Goal: Task Accomplishment & Management: Manage account settings

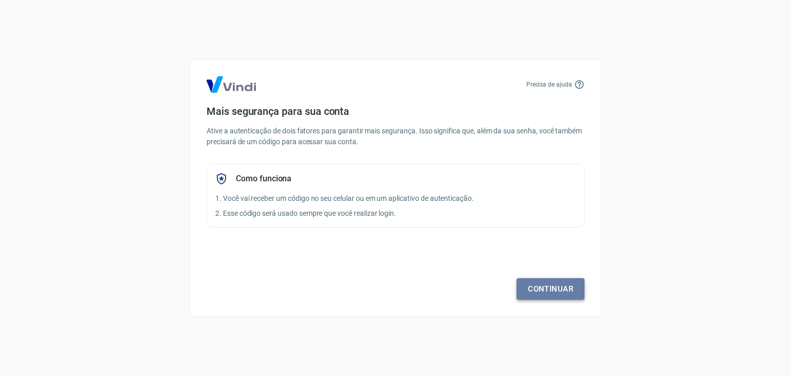
click at [549, 290] on link "Continuar" at bounding box center [550, 289] width 68 height 22
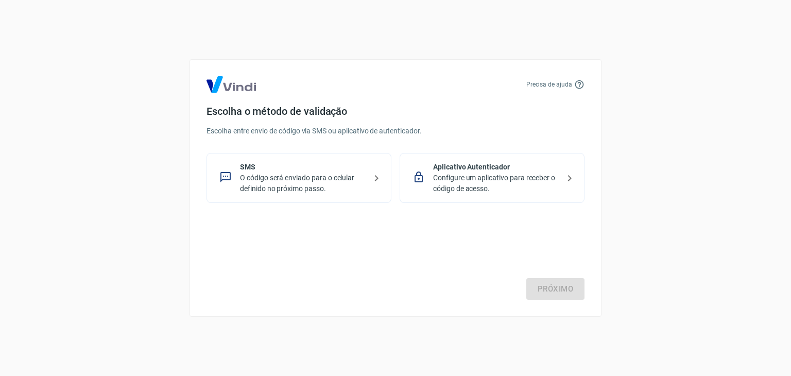
click at [230, 176] on icon at bounding box center [225, 177] width 10 height 10
click at [560, 290] on link "Próximo" at bounding box center [555, 289] width 58 height 22
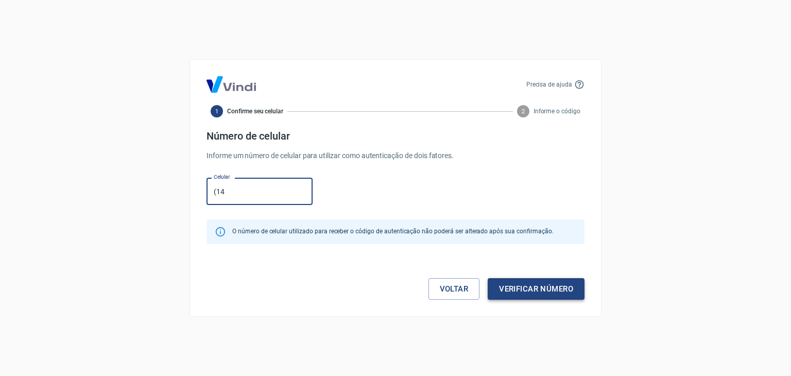
type input "(1"
type input "(47) 99715-9593"
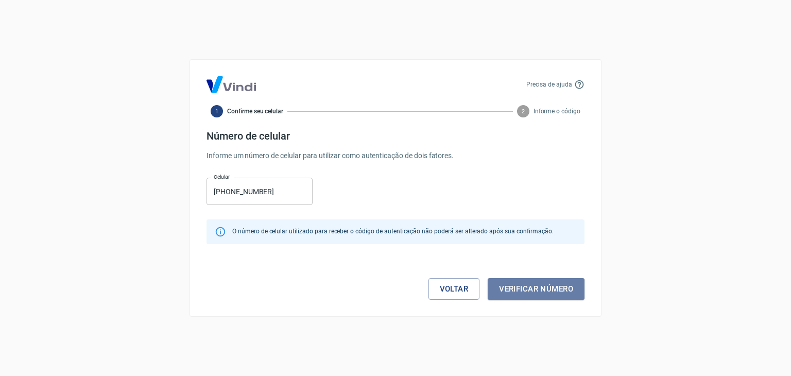
click at [532, 294] on button "Verificar número" at bounding box center [535, 289] width 97 height 22
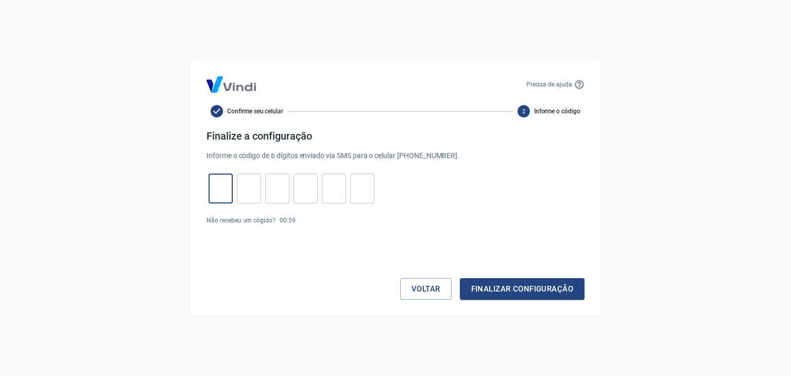
click at [216, 182] on input "tel" at bounding box center [220, 189] width 24 height 22
type input "7"
type input "2"
type input "8"
type input "0"
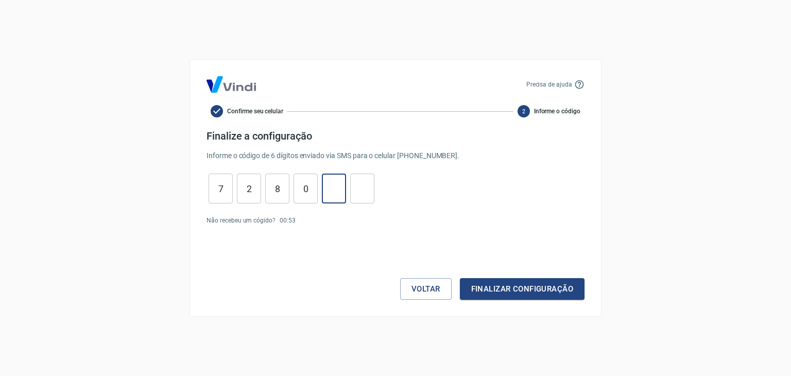
type input "4"
type input "2"
click at [547, 290] on button "Finalizar configuração" at bounding box center [522, 289] width 125 height 22
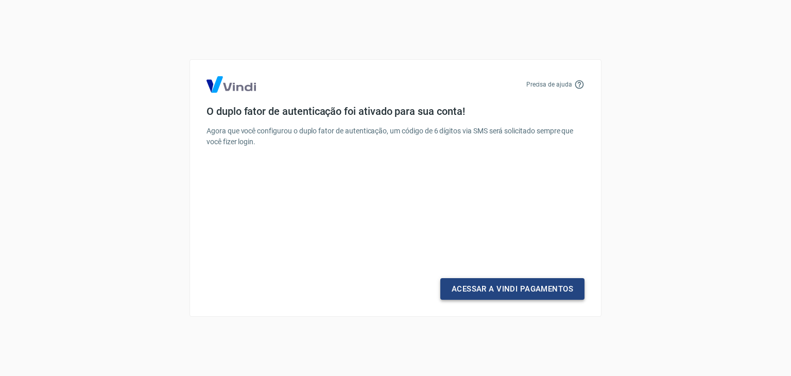
click at [472, 289] on link "Acessar a Vindi Pagamentos" at bounding box center [512, 289] width 144 height 22
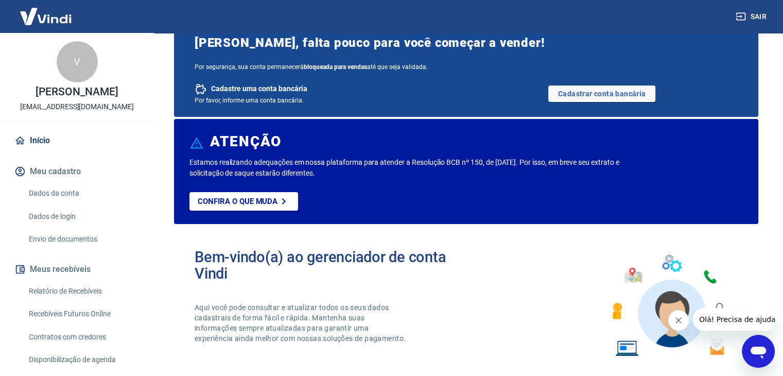
scroll to position [38, 0]
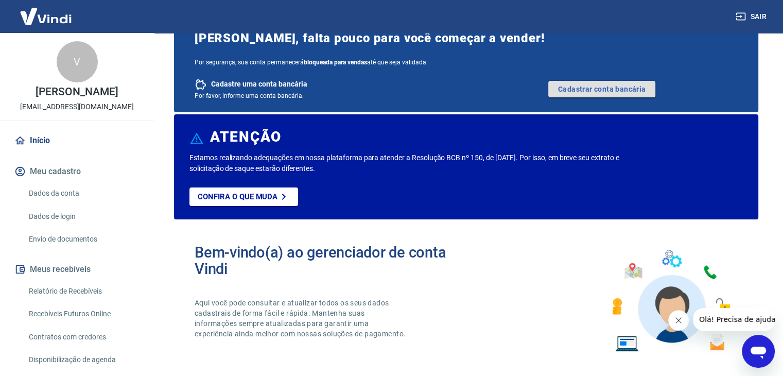
click at [579, 88] on link "Cadastrar conta bancária" at bounding box center [601, 89] width 107 height 16
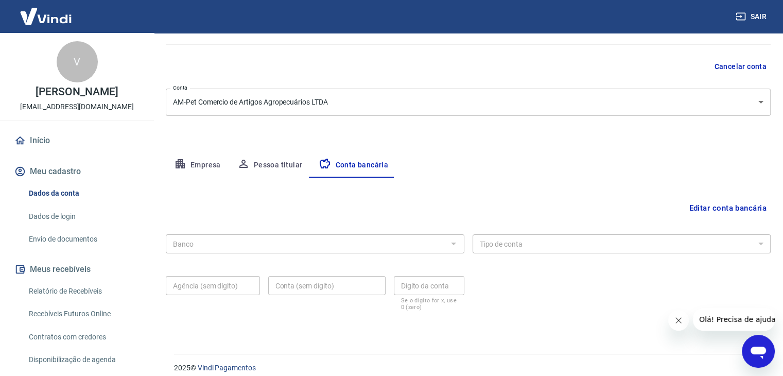
scroll to position [93, 0]
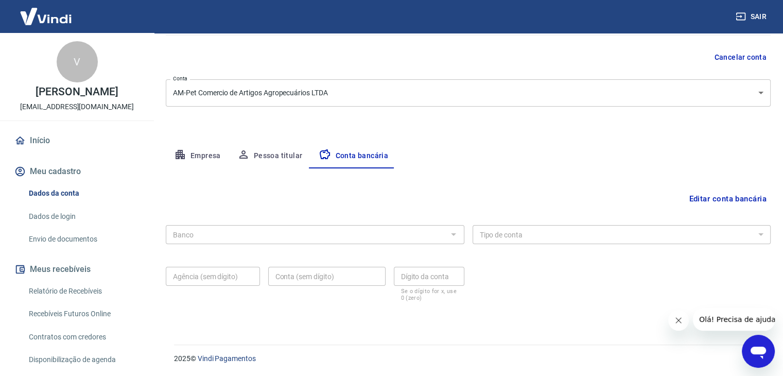
click at [459, 235] on div at bounding box center [452, 234] width 13 height 14
click at [455, 233] on div at bounding box center [452, 234] width 13 height 14
click at [361, 226] on div "Banco" at bounding box center [315, 234] width 299 height 19
drag, startPoint x: 455, startPoint y: 233, endPoint x: 446, endPoint y: 235, distance: 9.1
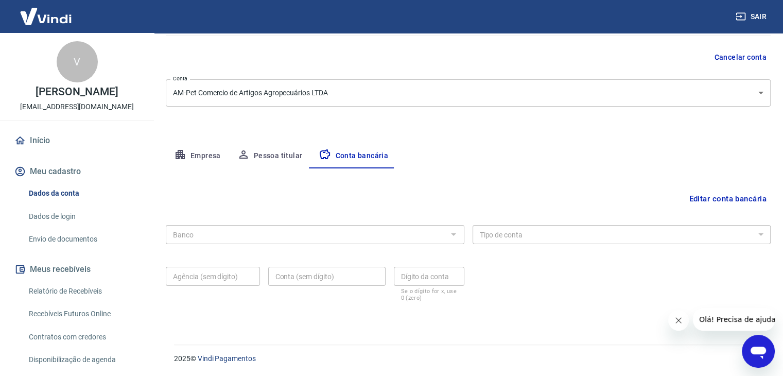
click at [455, 233] on div at bounding box center [452, 234] width 13 height 14
click at [471, 145] on div "Empresa Pessoa titular Conta bancária" at bounding box center [468, 156] width 605 height 25
click at [354, 155] on button "Conta bancária" at bounding box center [353, 156] width 86 height 25
click at [453, 233] on div at bounding box center [452, 234] width 13 height 14
click at [454, 235] on div at bounding box center [452, 234] width 13 height 14
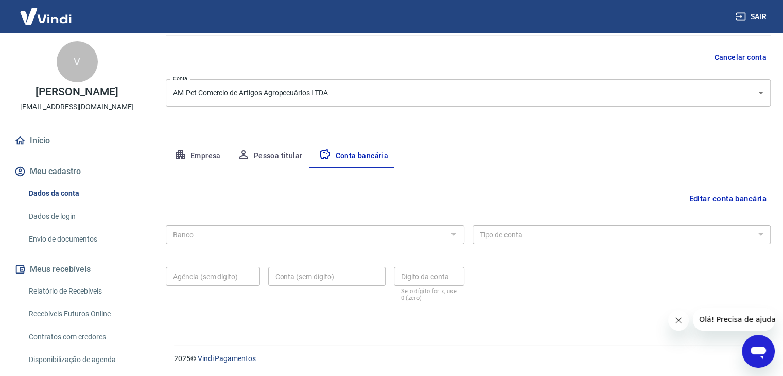
click at [683, 319] on button "Fechar mensagem da empresa" at bounding box center [678, 320] width 21 height 21
click at [452, 234] on div at bounding box center [452, 234] width 13 height 14
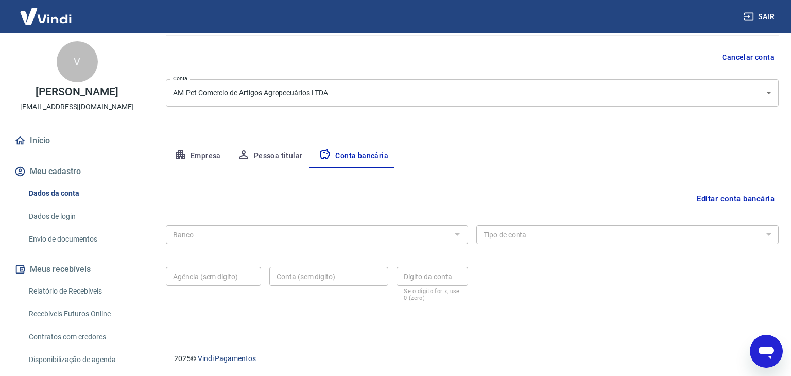
click at [758, 91] on body "Sair V Vinicius da Silva [EMAIL_ADDRESS][DOMAIN_NAME] Início Meu cadastro Dados…" at bounding box center [395, 95] width 791 height 376
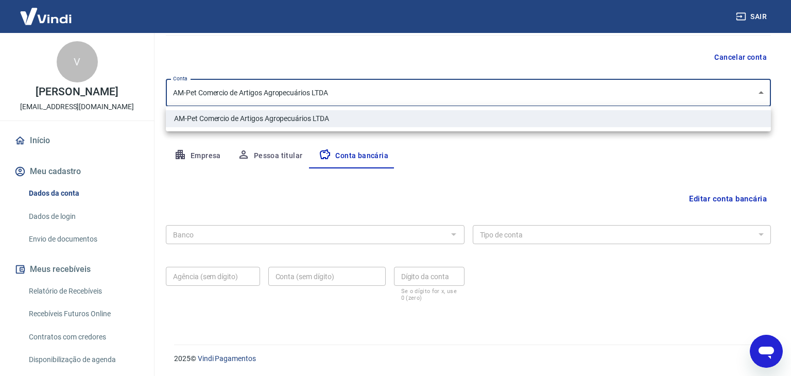
click at [758, 93] on div at bounding box center [395, 188] width 791 height 376
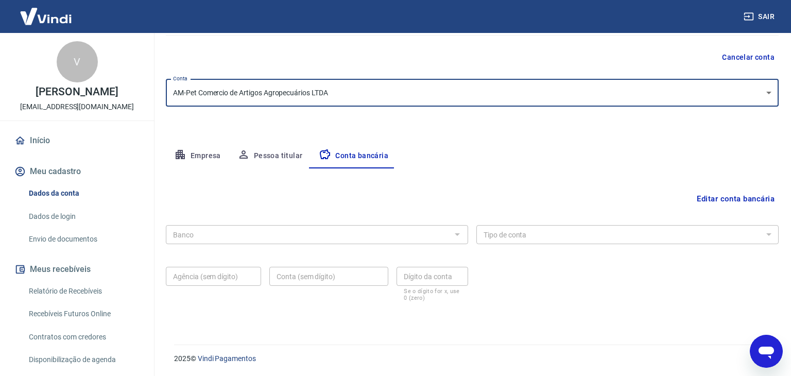
click at [329, 89] on body "Sair V Vinicius da Silva [EMAIL_ADDRESS][DOMAIN_NAME] Início Meu cadastro Dados…" at bounding box center [395, 95] width 791 height 376
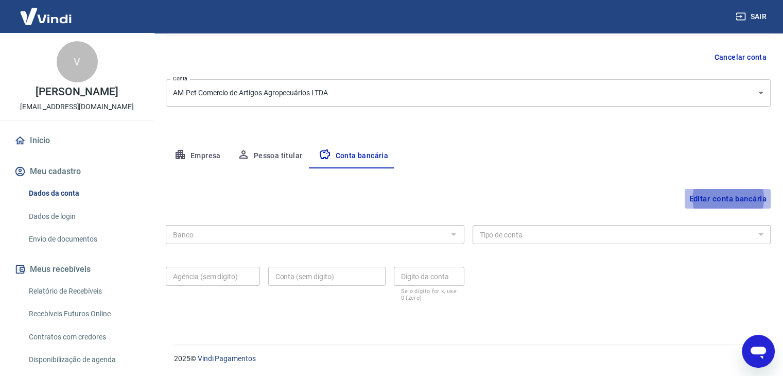
click at [717, 198] on button "Editar conta bancária" at bounding box center [728, 199] width 86 height 20
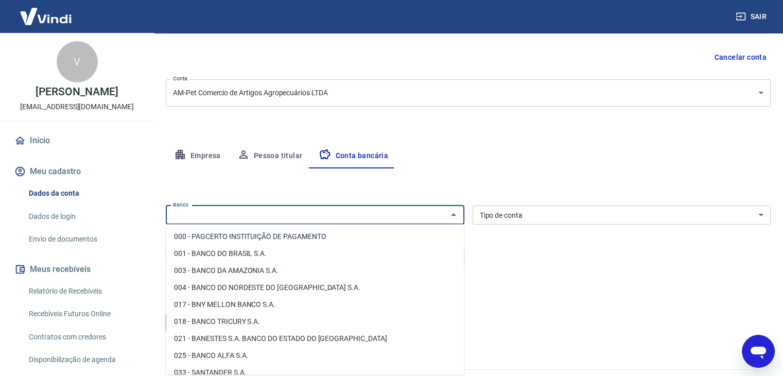
click at [272, 211] on input "Banco" at bounding box center [306, 214] width 275 height 13
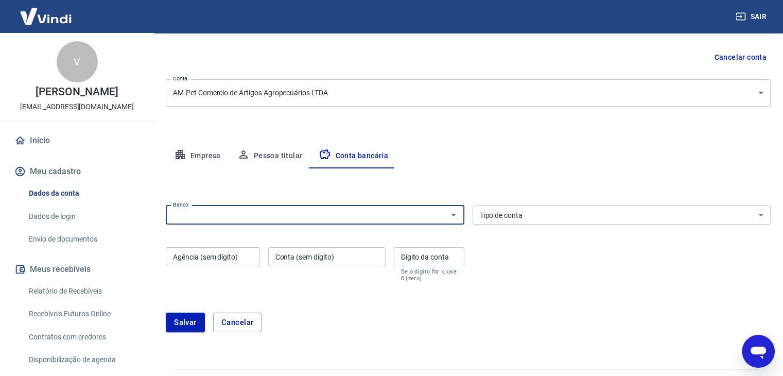
click at [272, 211] on input "Banco" at bounding box center [306, 214] width 275 height 13
type input "sicoo"
click at [166, 312] on button "Salvar" at bounding box center [185, 322] width 39 height 20
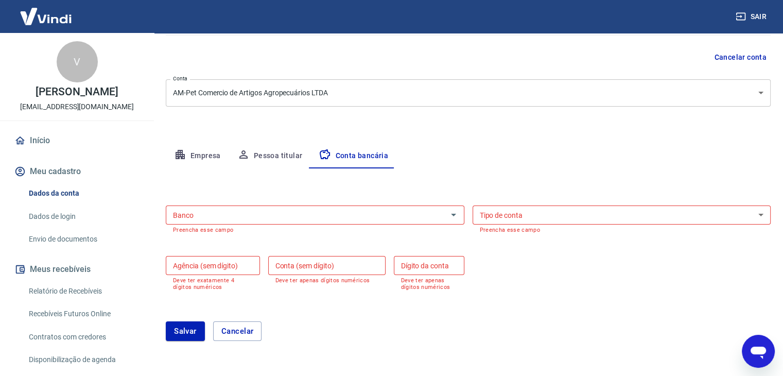
click at [278, 207] on div "Banco" at bounding box center [315, 214] width 299 height 19
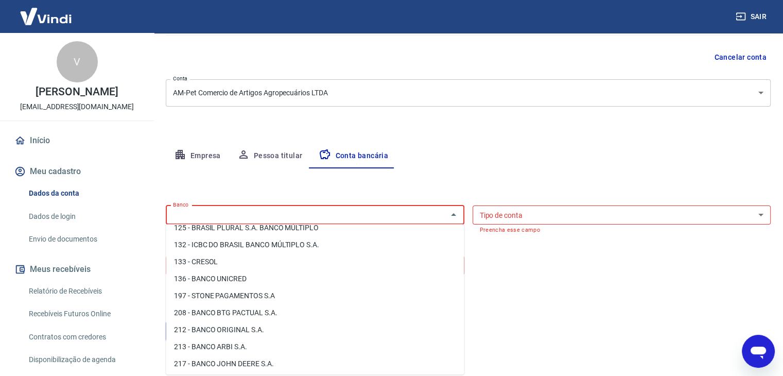
scroll to position [591, 0]
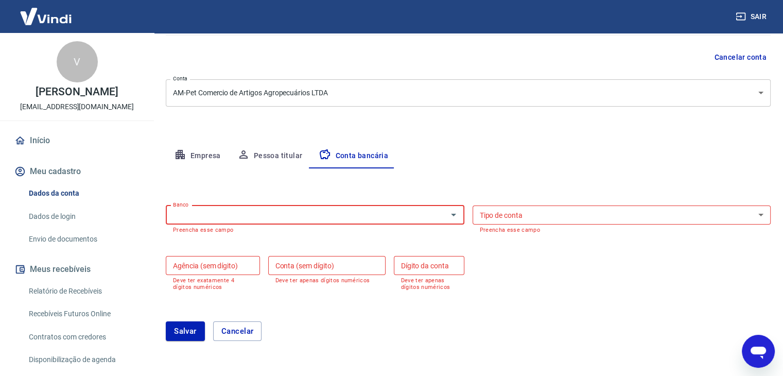
click at [340, 213] on input "Banco" at bounding box center [306, 214] width 275 height 13
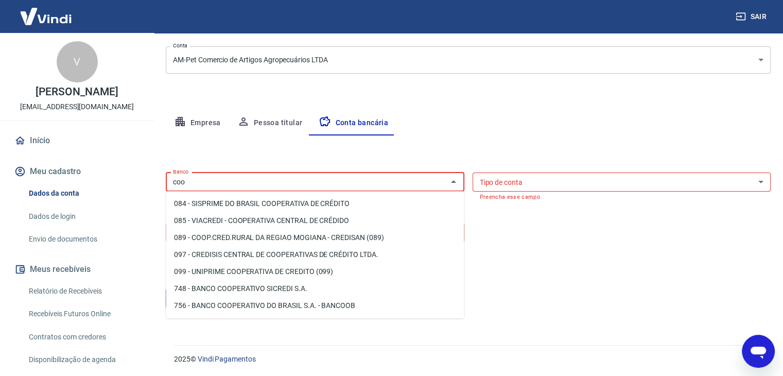
scroll to position [126, 0]
click at [266, 184] on input "coo" at bounding box center [306, 181] width 275 height 13
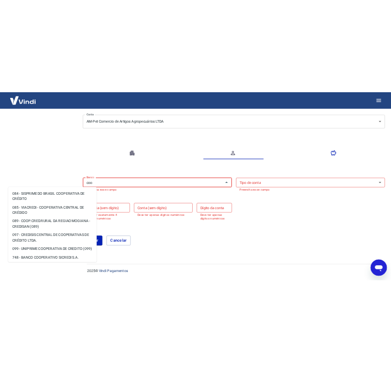
scroll to position [93, 0]
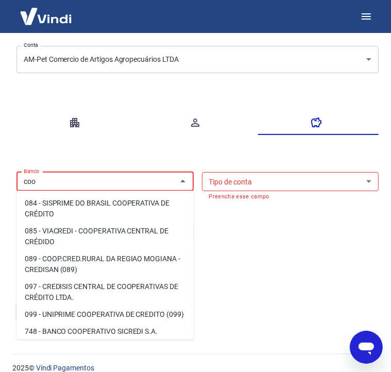
type input "coo"
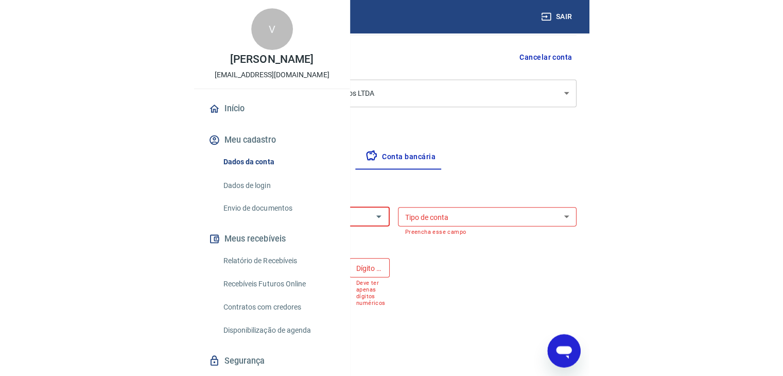
scroll to position [126, 0]
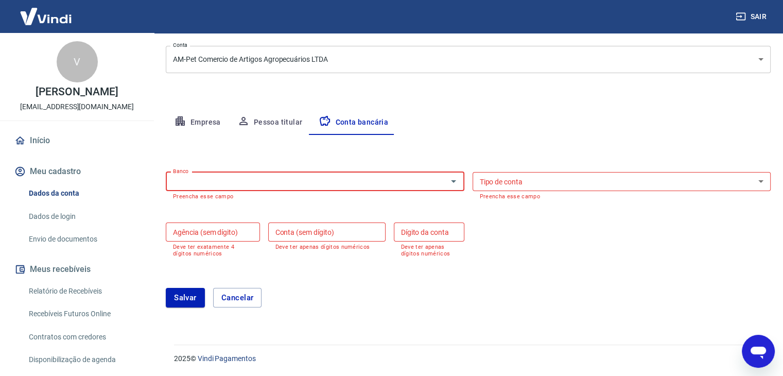
click at [187, 181] on input "Banco" at bounding box center [306, 181] width 275 height 13
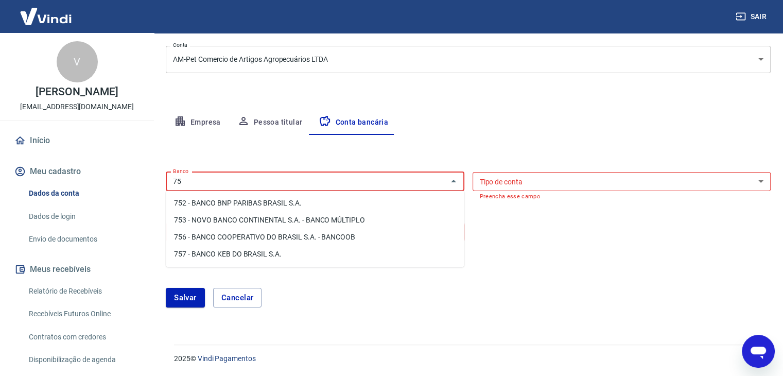
type input "7"
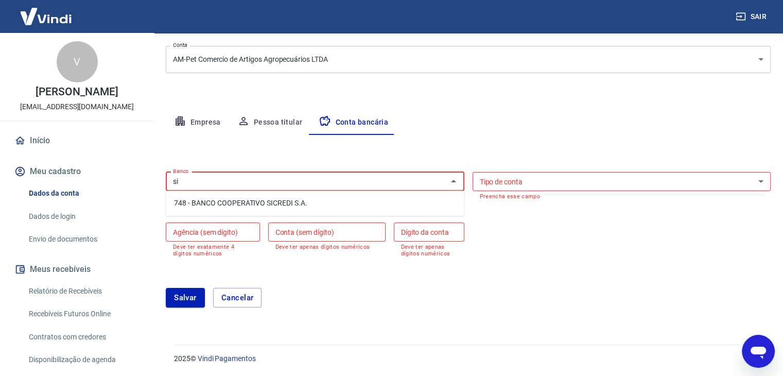
type input "s"
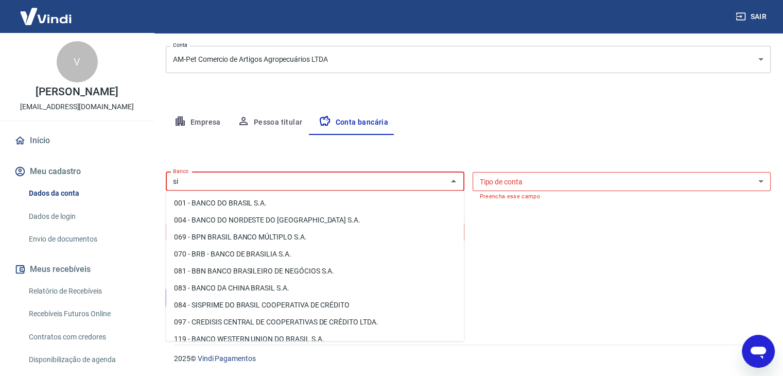
type input "s"
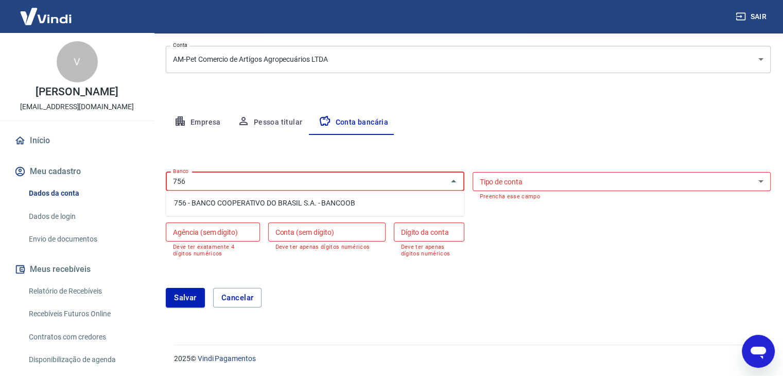
click at [245, 200] on li "756 - BANCO COOPERATIVO DO BRASIL S.A. - BANCOOB" at bounding box center [315, 203] width 298 height 17
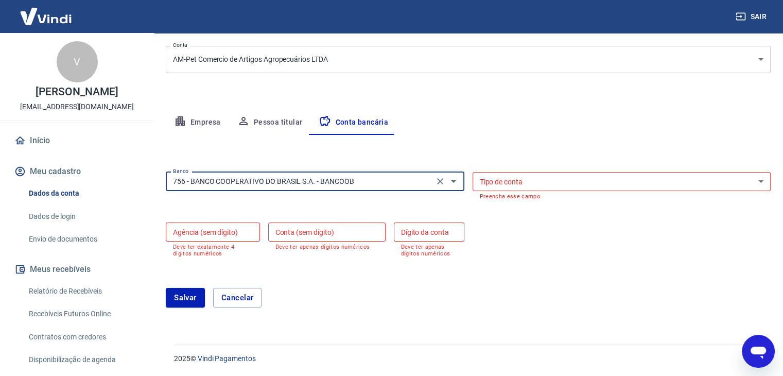
scroll to position [75, 0]
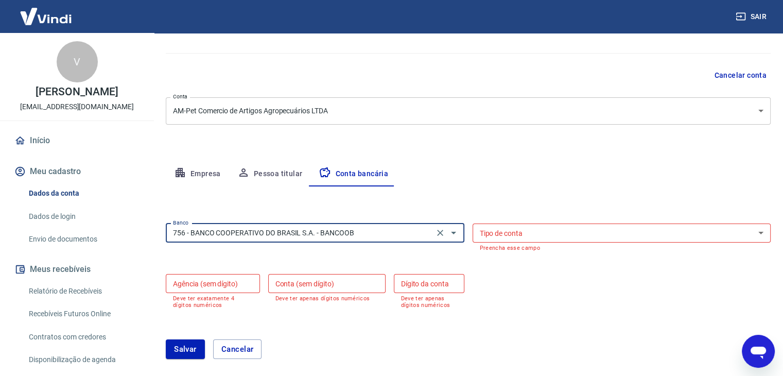
type input "756 - BANCO COOPERATIVO DO BRASIL S.A. - BANCOOB"
click at [552, 232] on select "Conta Corrente Conta Poupança" at bounding box center [622, 232] width 299 height 19
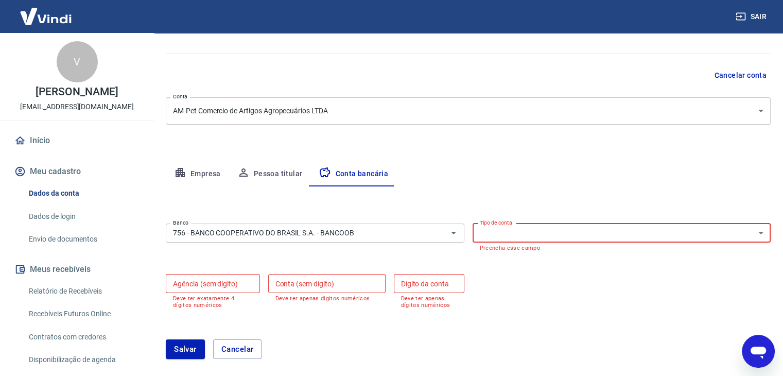
select select "1"
click at [473, 223] on select "Conta Corrente Conta Poupança" at bounding box center [622, 232] width 299 height 19
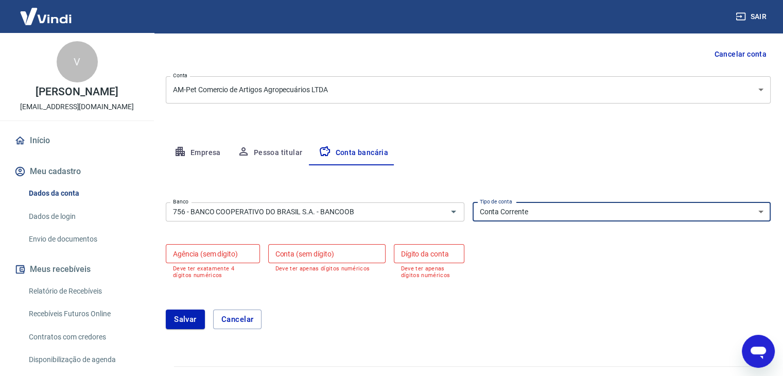
scroll to position [117, 0]
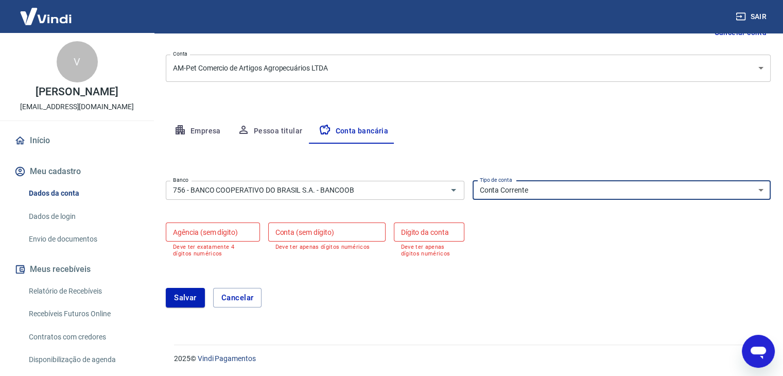
click at [184, 229] on input "Agência (sem dígito)" at bounding box center [213, 231] width 94 height 19
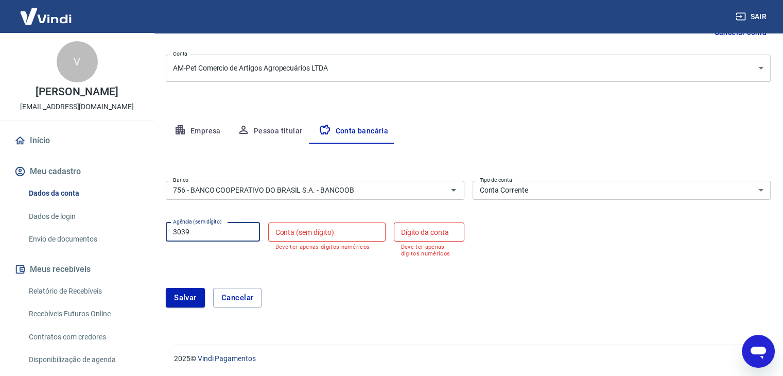
type input "3039"
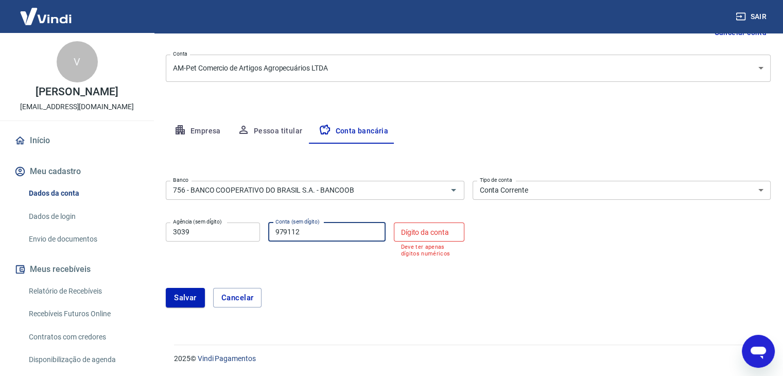
click at [284, 230] on input "979112" at bounding box center [326, 231] width 117 height 19
click at [292, 230] on input "979112" at bounding box center [326, 231] width 117 height 19
click at [310, 229] on input "97912" at bounding box center [326, 231] width 117 height 19
click at [284, 230] on input "97912" at bounding box center [326, 231] width 117 height 19
type input "97912"
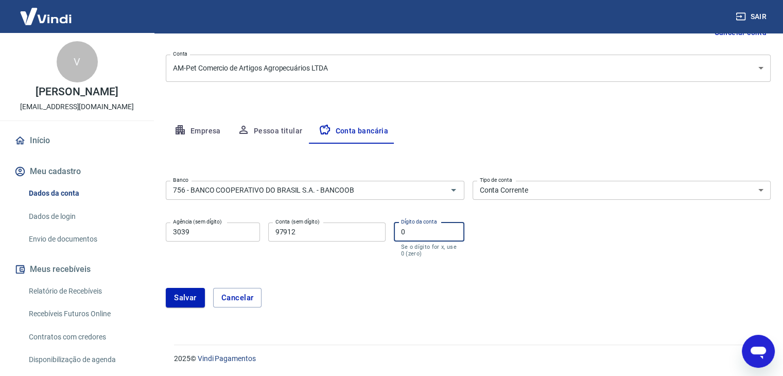
type input "0"
click at [190, 296] on button "Salvar" at bounding box center [185, 298] width 39 height 20
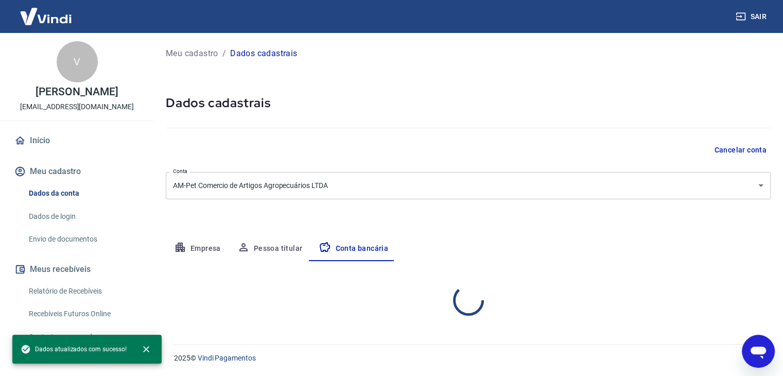
scroll to position [0, 0]
select select "1"
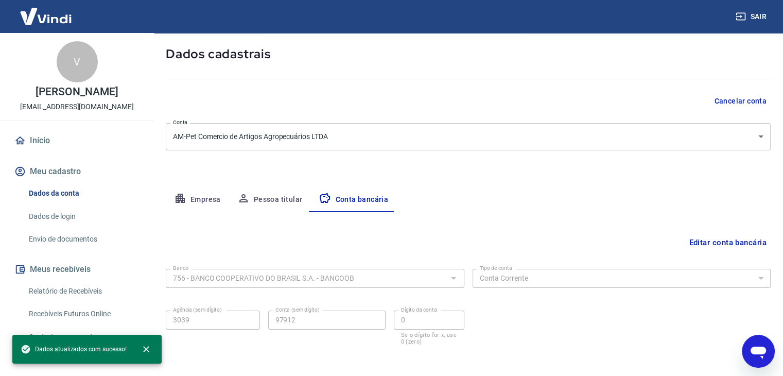
scroll to position [93, 0]
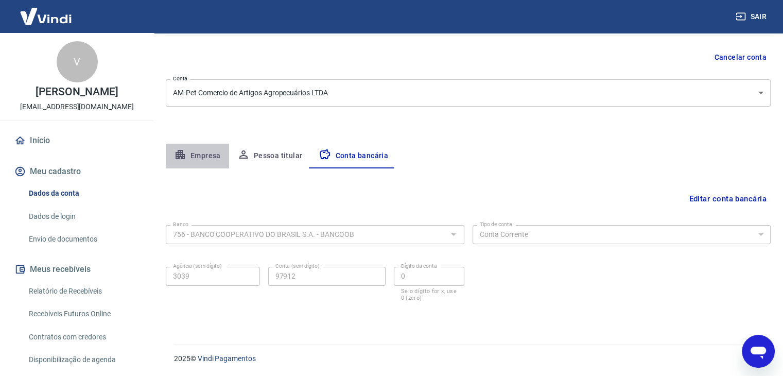
click at [202, 154] on button "Empresa" at bounding box center [197, 156] width 63 height 25
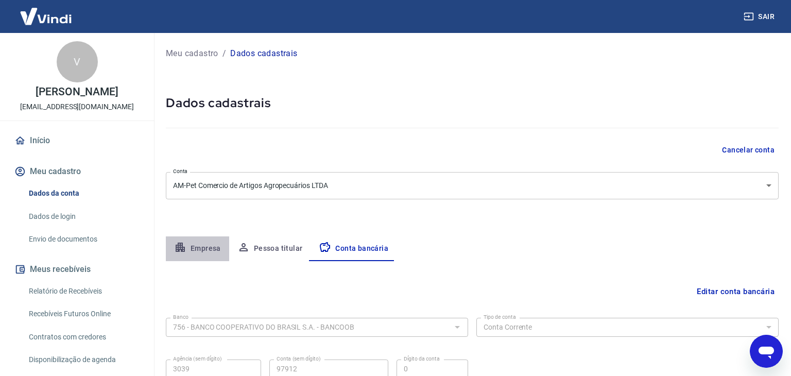
select select "SC"
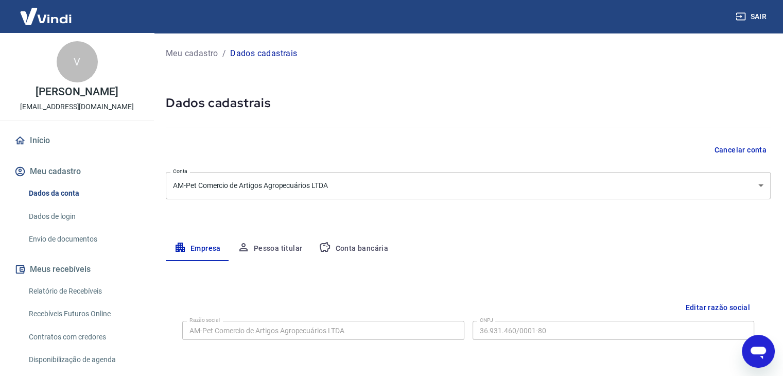
click at [273, 53] on p "Dados cadastrais" at bounding box center [263, 53] width 67 height 12
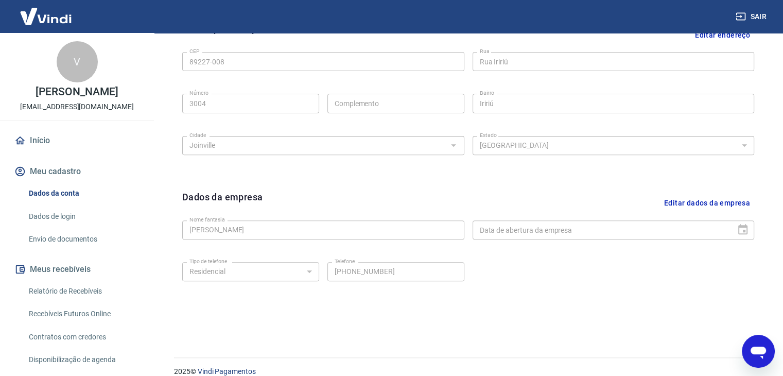
scroll to position [367, 0]
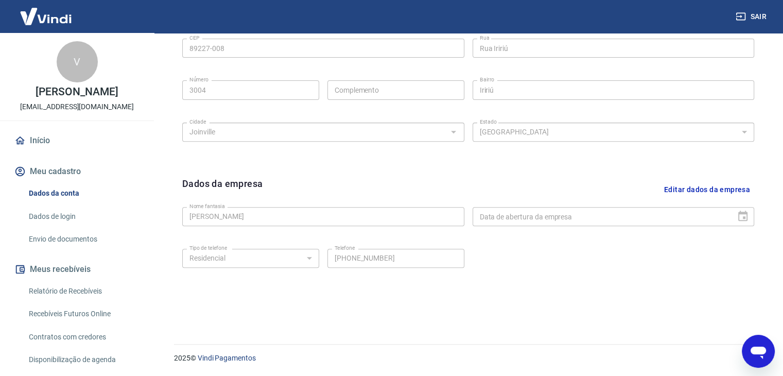
click at [49, 140] on link "Início" at bounding box center [76, 140] width 129 height 23
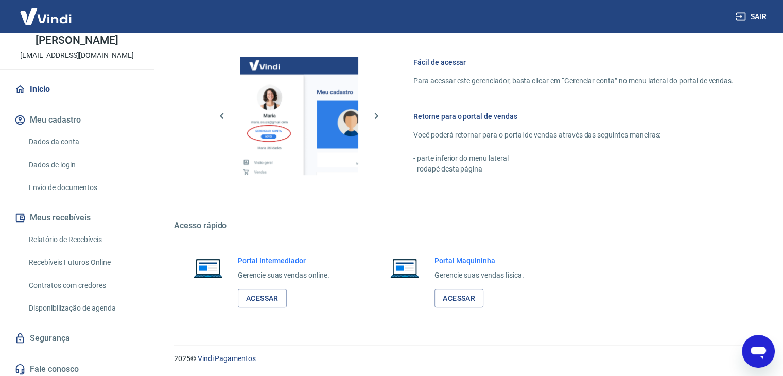
scroll to position [56, 0]
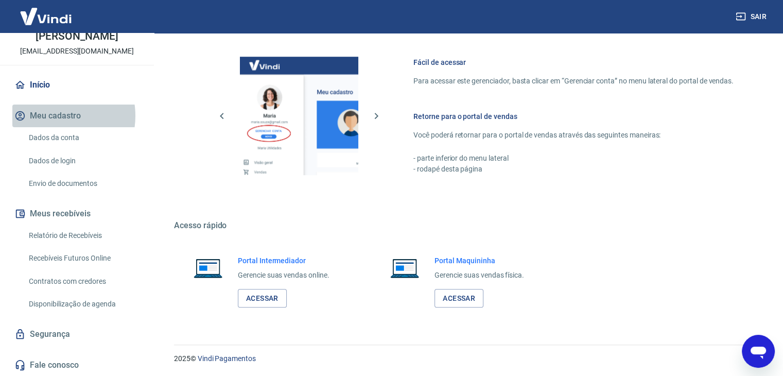
click at [56, 115] on button "Meu cadastro" at bounding box center [76, 116] width 129 height 23
click at [39, 82] on link "Início" at bounding box center [76, 85] width 129 height 23
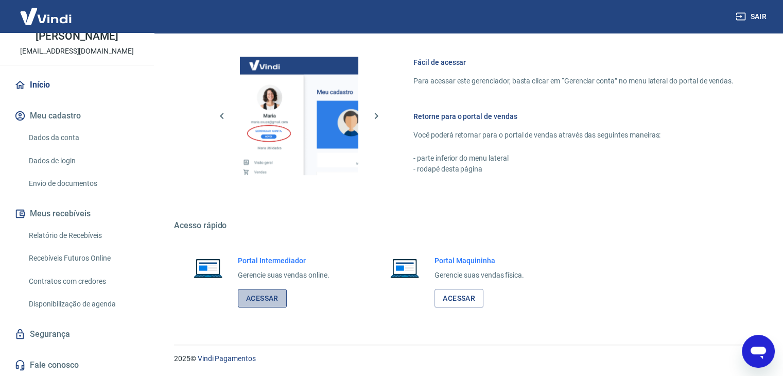
click at [265, 296] on link "Acessar" at bounding box center [262, 298] width 49 height 19
